Goal: Task Accomplishment & Management: Use online tool/utility

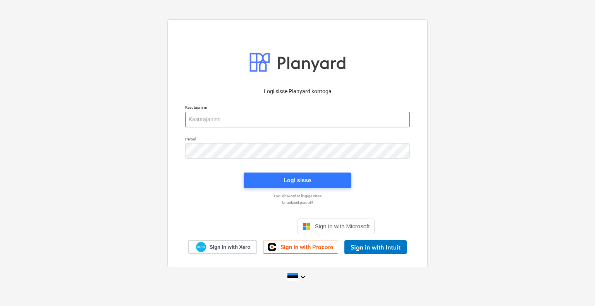
click at [257, 124] on input "email" at bounding box center [297, 119] width 225 height 15
type input "[EMAIL_ADDRESS][DOMAIN_NAME]"
click at [307, 181] on div "Logi sisse" at bounding box center [297, 180] width 27 height 10
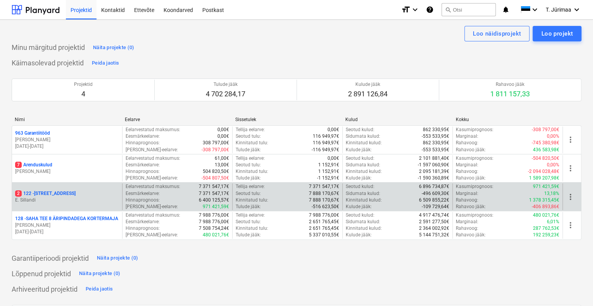
click at [73, 195] on div "2 122 - [STREET_ADDRESS]" at bounding box center [67, 194] width 104 height 7
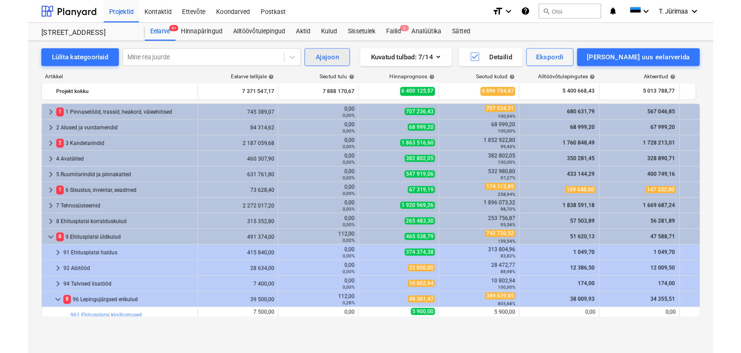
scroll to position [162, 0]
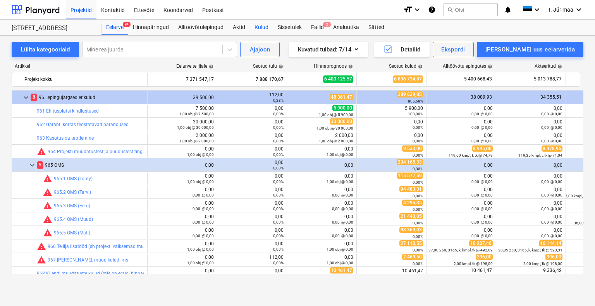
click at [266, 29] on div "Kulud" at bounding box center [261, 27] width 23 height 15
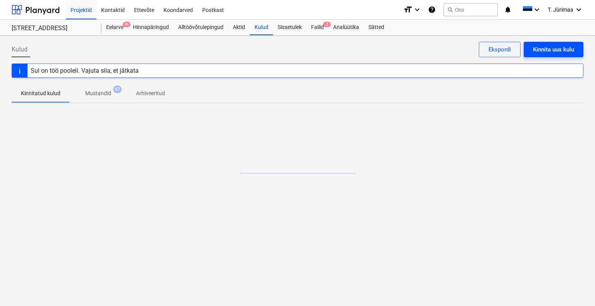
click at [564, 48] on div "Kinnita uus kulu" at bounding box center [553, 50] width 41 height 10
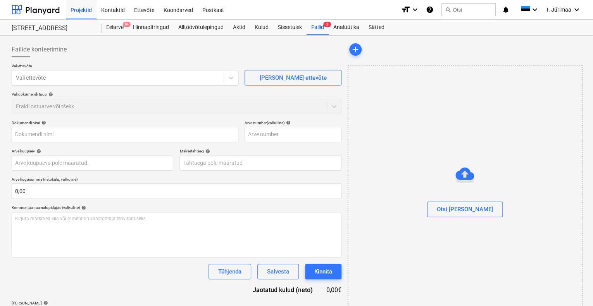
click at [519, 154] on div "Otsi [PERSON_NAME]" at bounding box center [464, 194] width 234 height 258
click at [510, 167] on div "Otsi [PERSON_NAME]" at bounding box center [465, 194] width 234 height 59
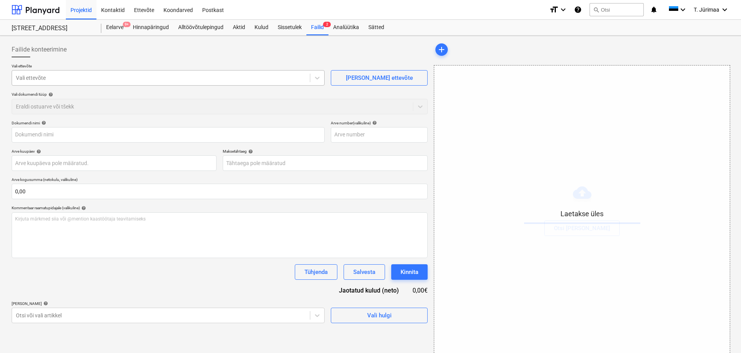
click at [178, 82] on div "Vali ettevõte" at bounding box center [161, 77] width 298 height 11
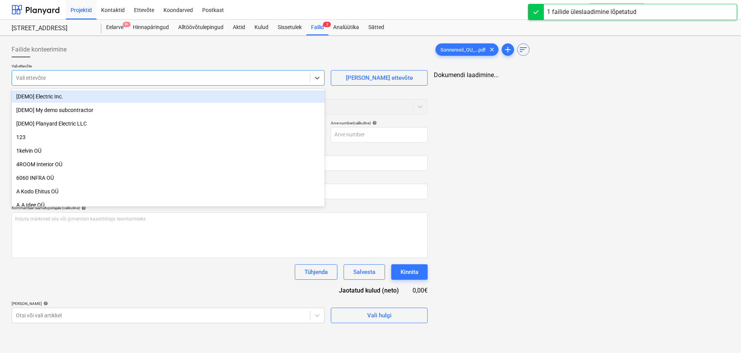
type input "Sonnerseil_OU_Hausers_Ehitus_OU_MA2500170.pdf"
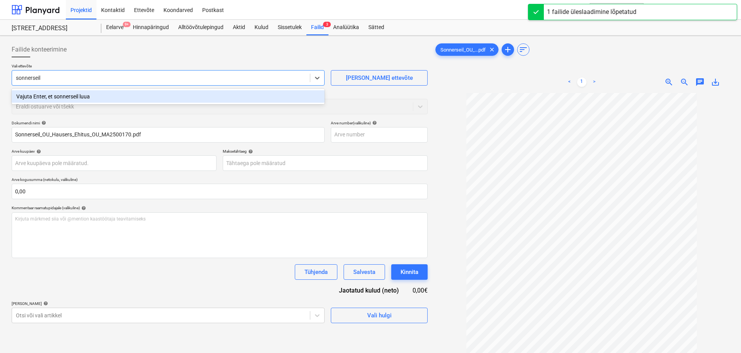
type input "sonnerseil"
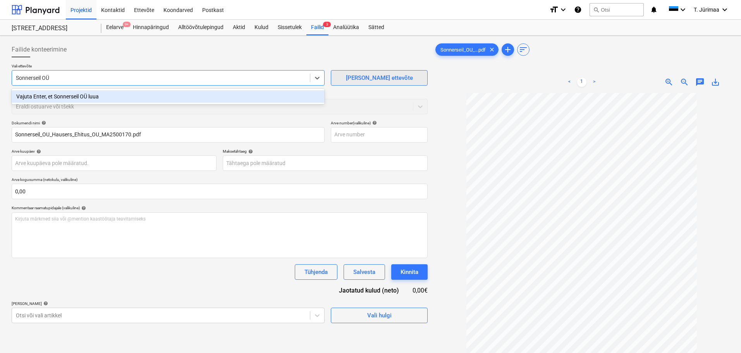
type input "Sonnerseil OÜ"
click at [348, 81] on span "[PERSON_NAME] ettevõte" at bounding box center [378, 78] width 77 height 10
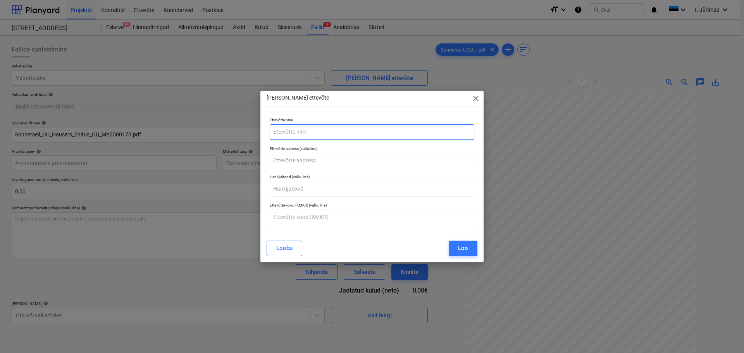
click at [326, 128] on input "text" at bounding box center [372, 131] width 204 height 15
type input "Sonnerseil OÜ"
click at [470, 241] on button "Loo" at bounding box center [462, 248] width 29 height 15
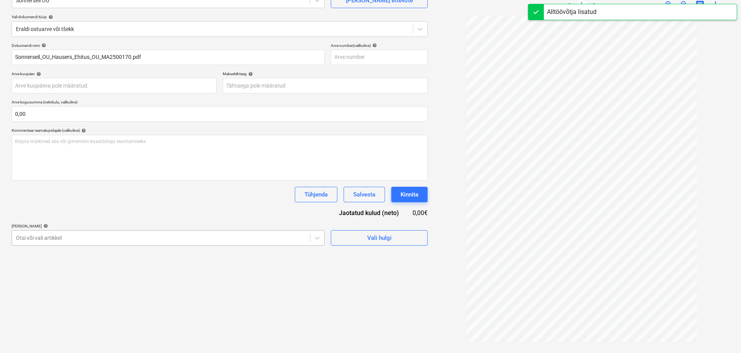
click at [125, 237] on body "Projektid Kontaktid Ettevõte Koondarved Postkast format_size keyboard_arrow_dow…" at bounding box center [370, 99] width 741 height 353
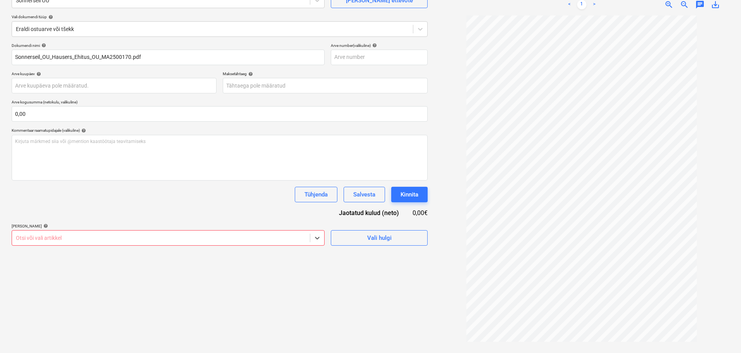
scroll to position [91, 0]
click at [174, 238] on body "Projektid Kontaktid Ettevõte Koondarved Postkast format_size keyboard_arrow_dow…" at bounding box center [370, 99] width 741 height 353
click at [244, 239] on body "Projektid Kontaktid Ettevõte Koondarved Postkast format_size keyboard_arrow_dow…" at bounding box center [370, 99] width 741 height 353
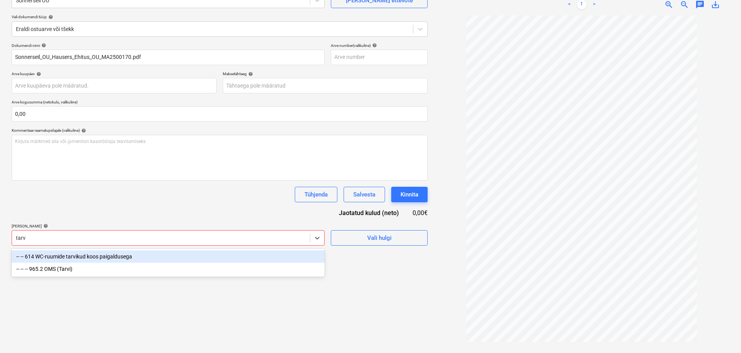
type input "tarvi"
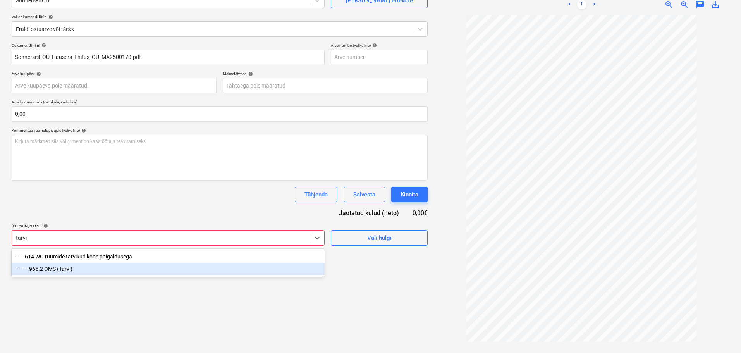
click at [235, 268] on div "-- -- -- 965.2 OMS (Tarvi)" at bounding box center [168, 269] width 313 height 12
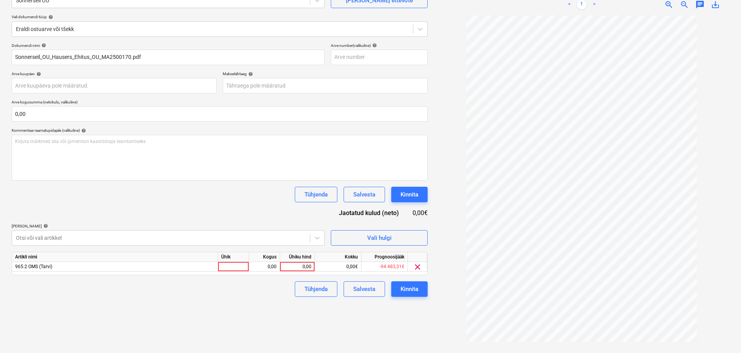
click at [213, 187] on div "Tühjenda Salvesta Kinnita" at bounding box center [220, 194] width 416 height 15
click at [227, 267] on div at bounding box center [233, 267] width 31 height 10
type input "kompl"
type input "1662.57"
click at [265, 292] on div "Tühjenda Salvesta Kinnita" at bounding box center [220, 288] width 416 height 15
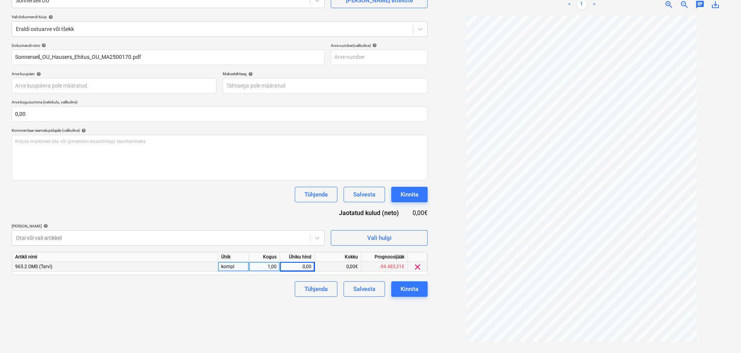
click at [299, 260] on div "Ühiku hind" at bounding box center [297, 257] width 35 height 10
click at [300, 265] on div "0,00" at bounding box center [297, 267] width 28 height 10
type input "1662,57"
click at [261, 306] on div "Failide konteerimine Vali ettevõte Sonnerseil OÜ [PERSON_NAME] uus ettevõte Val…" at bounding box center [220, 155] width 422 height 388
click at [413, 291] on div "Kinnita" at bounding box center [409, 289] width 18 height 10
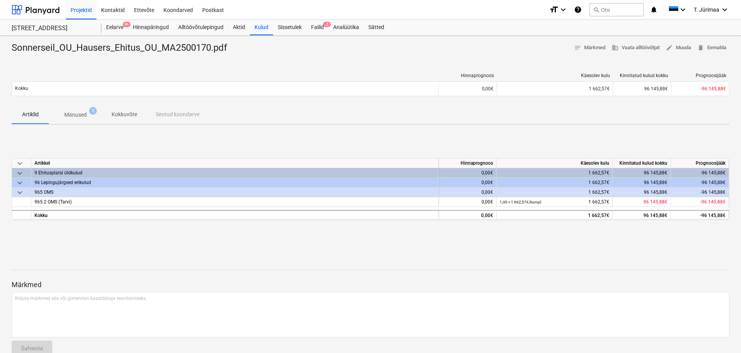
click at [181, 48] on div "Sonnerseil_OU_Hausers_Ehitus_OU_MA2500170.pdf" at bounding box center [123, 48] width 222 height 12
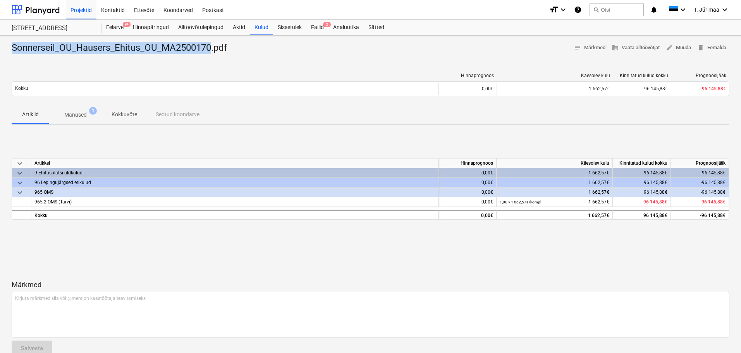
click at [181, 48] on div "Sonnerseil_OU_Hausers_Ehitus_OU_MA2500170.pdf" at bounding box center [123, 48] width 222 height 12
drag, startPoint x: 207, startPoint y: 48, endPoint x: 211, endPoint y: 48, distance: 4.6
click at [207, 48] on div "Sonnerseil_OU_Hausers_Ehitus_OU_MA2500170.pdf" at bounding box center [123, 48] width 222 height 12
click at [212, 48] on div "Sonnerseil_OU_Hausers_Ehitus_OU_MA2500170.pdf" at bounding box center [123, 48] width 222 height 12
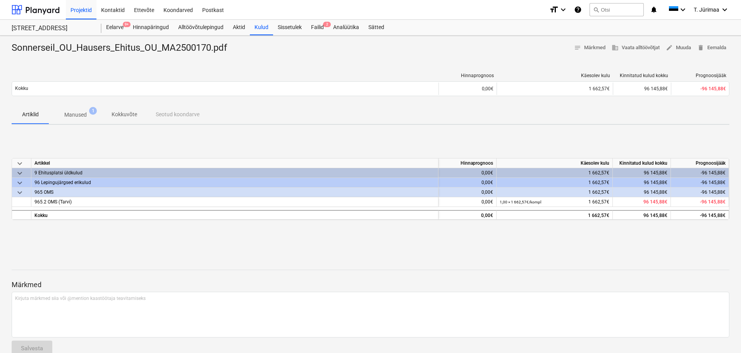
click at [220, 48] on div "Sonnerseil_OU_Hausers_Ehitus_OU_MA2500170.pdf" at bounding box center [123, 48] width 222 height 12
drag, startPoint x: 210, startPoint y: 47, endPoint x: 164, endPoint y: 48, distance: 46.1
click at [164, 48] on div "Sonnerseil_OU_Hausers_Ehitus_OU_MA2500170.pdf" at bounding box center [123, 48] width 222 height 12
copy div "MA2500170"
